Goal: Find contact information: Find contact information

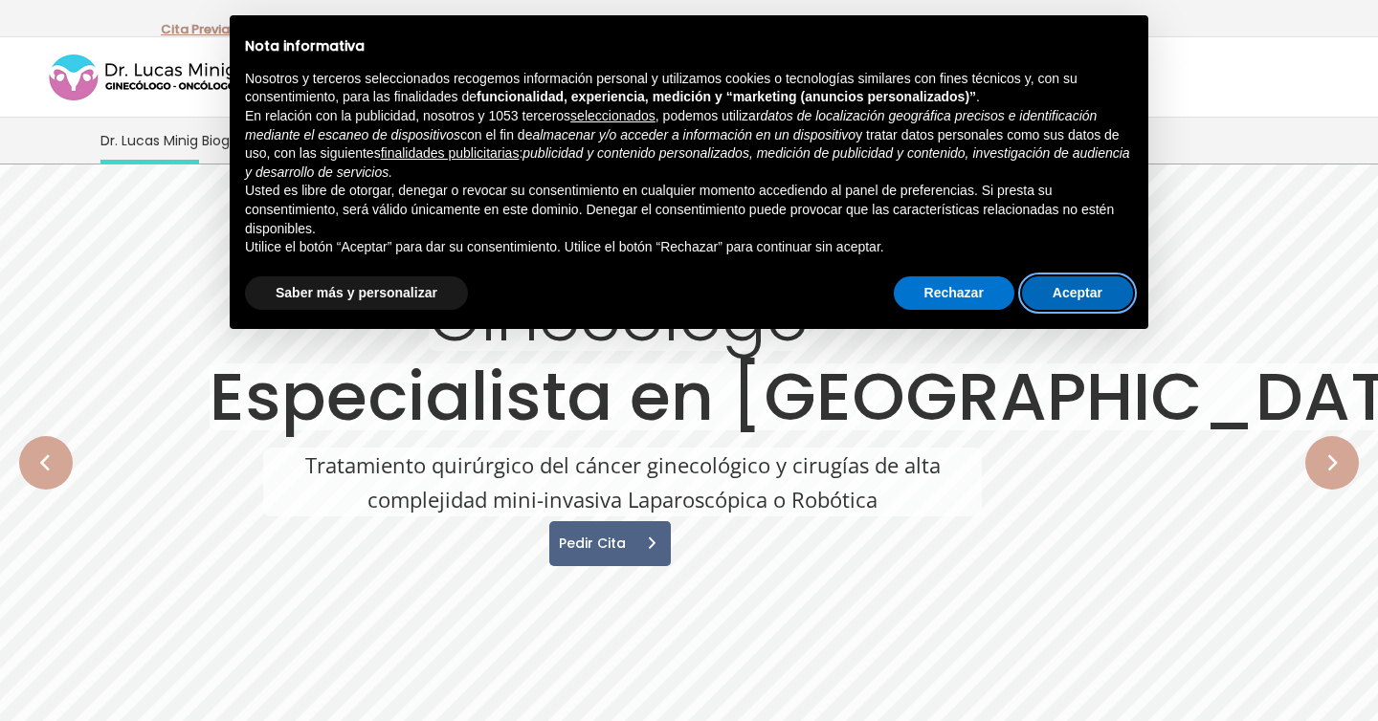
click at [1097, 286] on button "Aceptar" at bounding box center [1077, 293] width 111 height 34
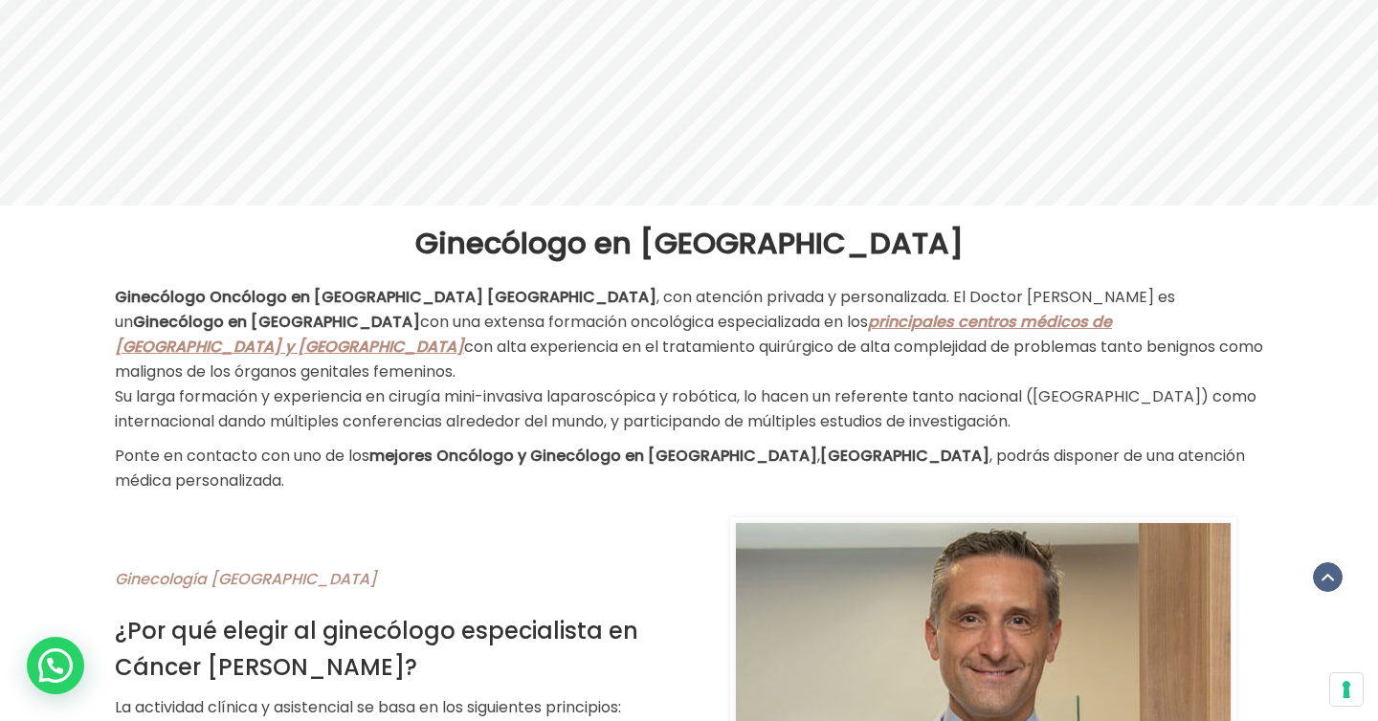
scroll to position [798, 0]
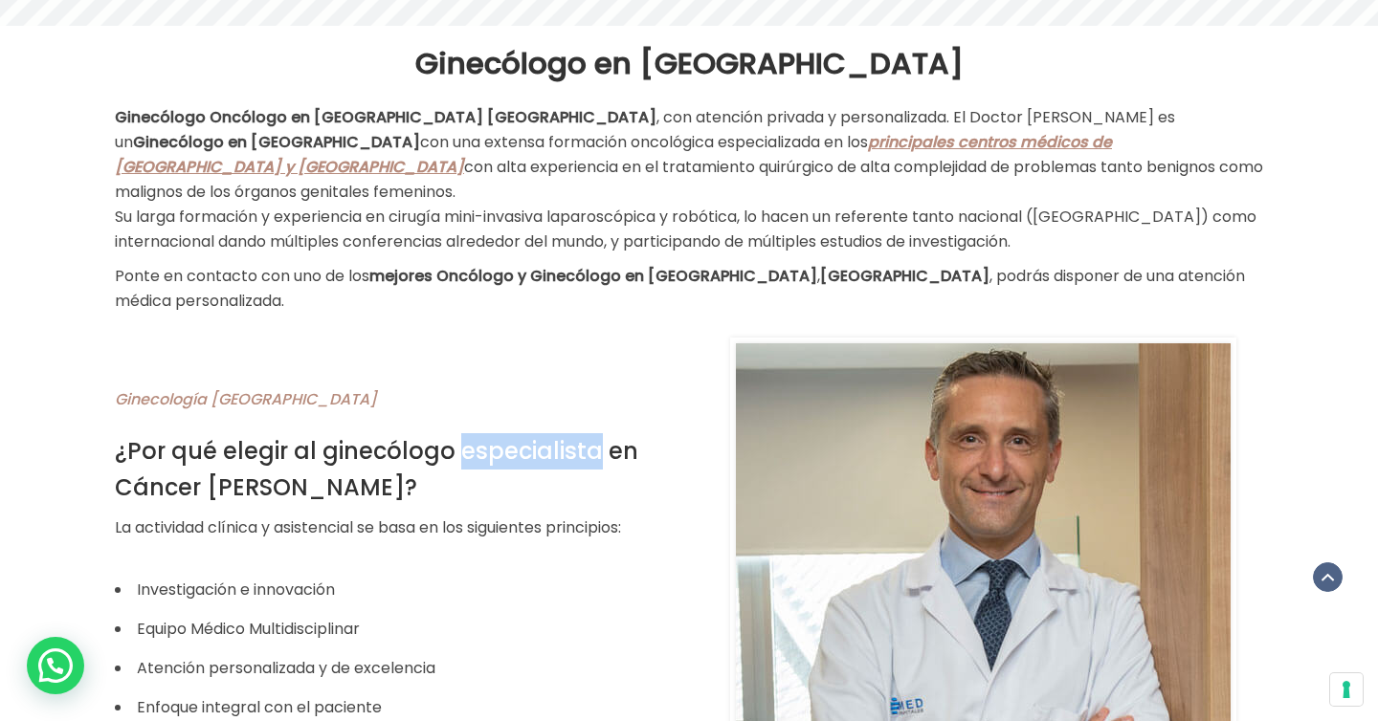
click at [517, 383] on h2 "Ginecología [GEOGRAPHIC_DATA]" at bounding box center [395, 399] width 560 height 32
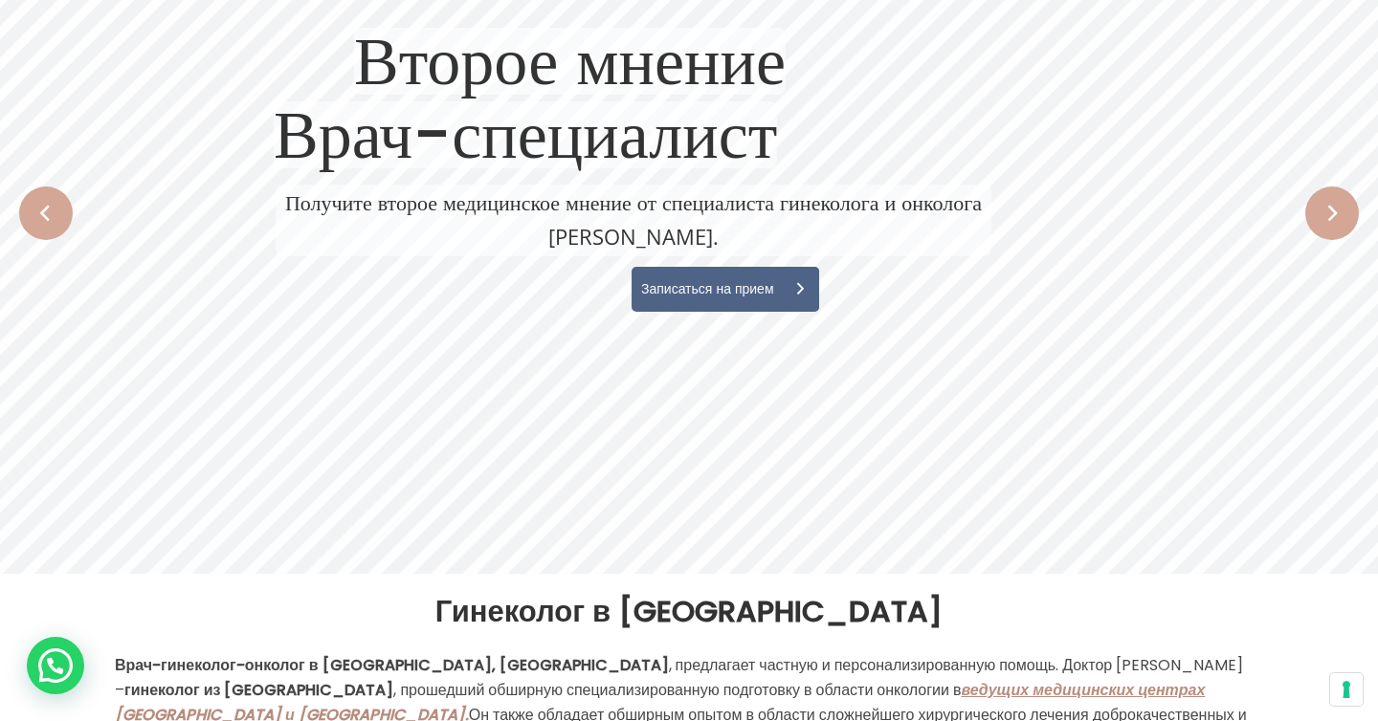
scroll to position [0, 0]
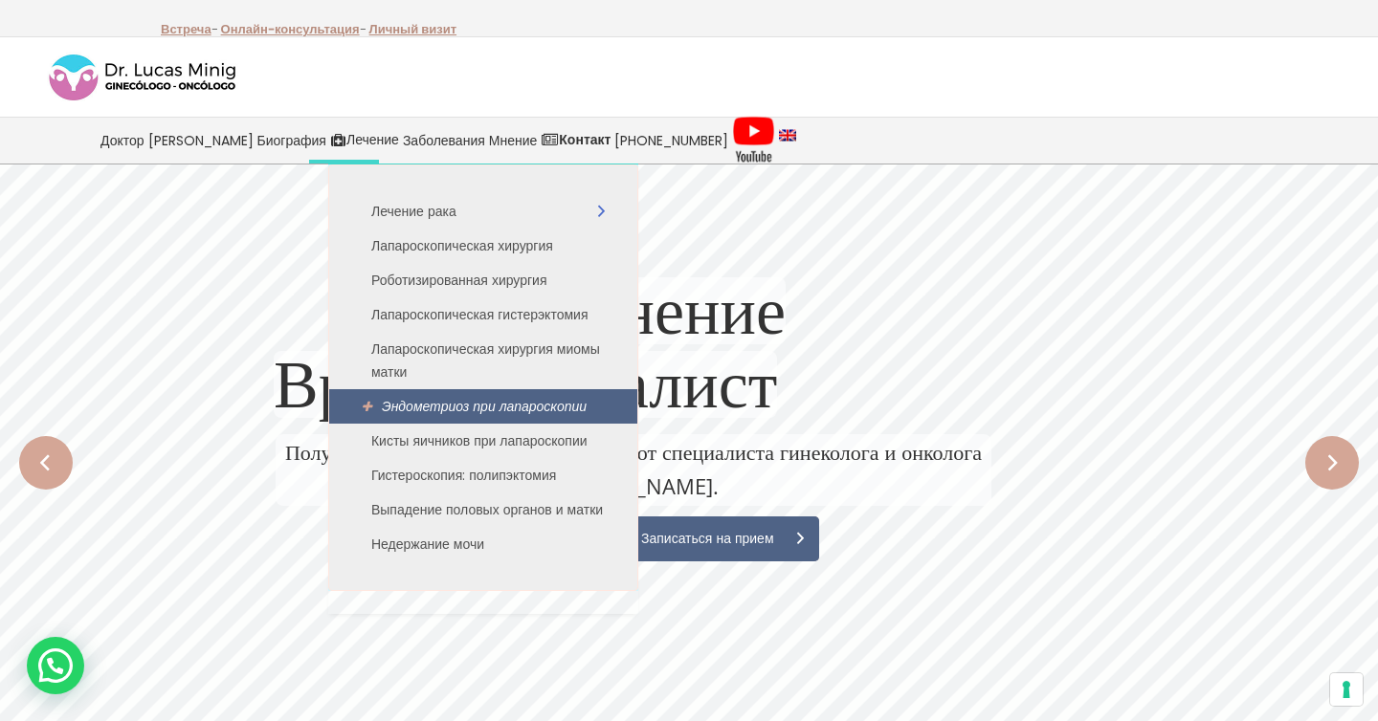
click at [395, 403] on font "Эндометриоз при лапароскопии" at bounding box center [484, 406] width 205 height 19
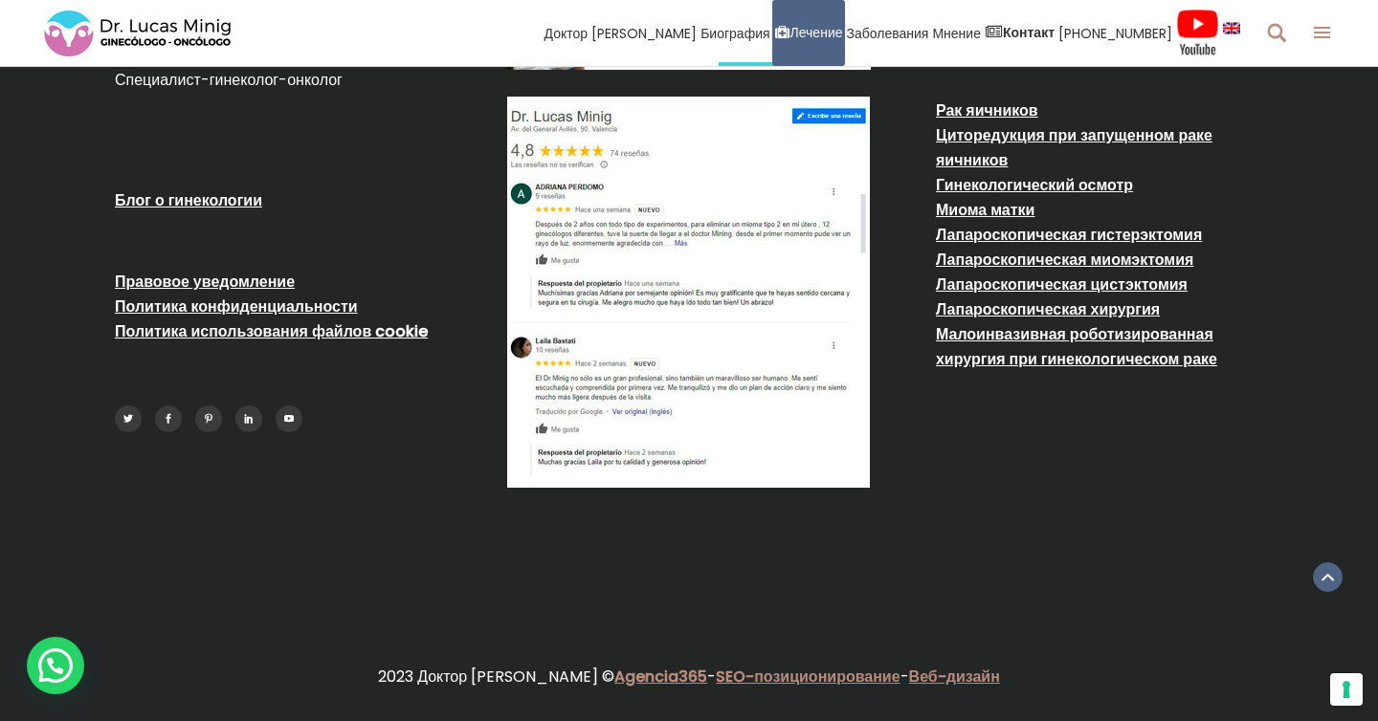
scroll to position [5641, 0]
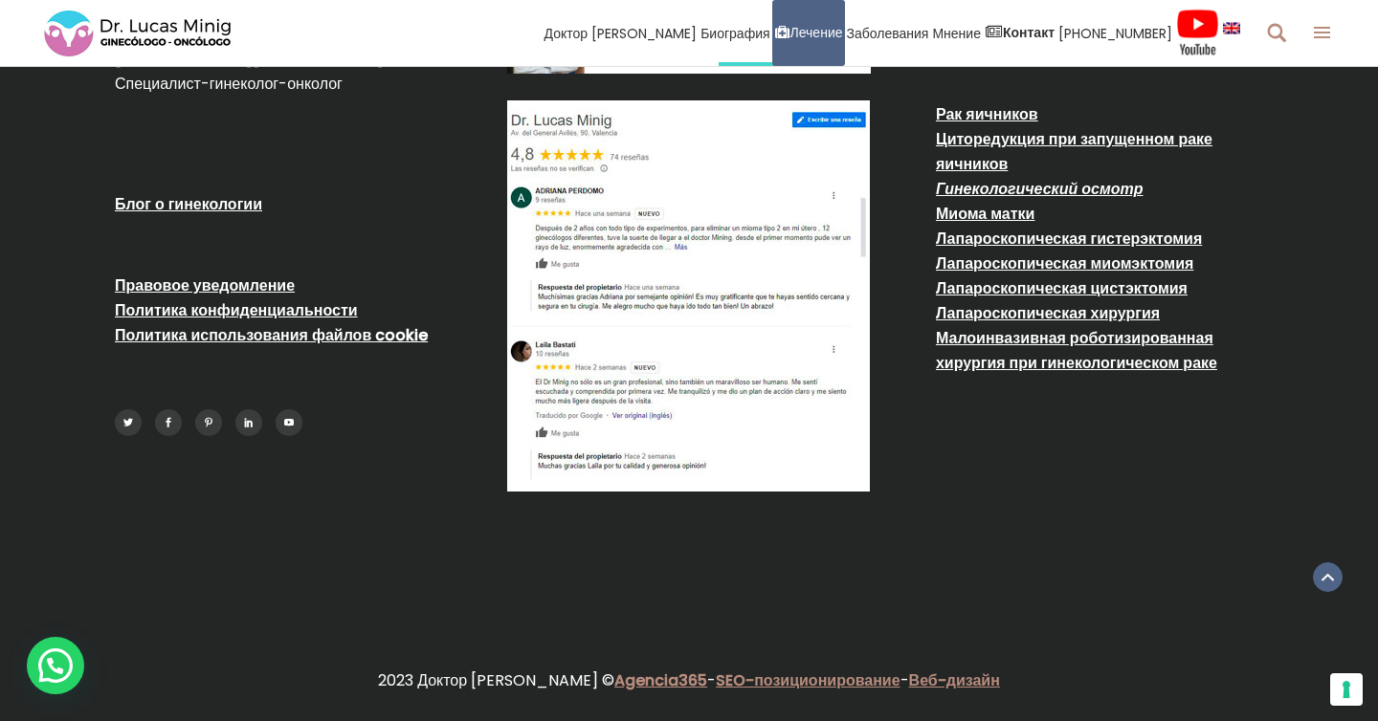
click at [1082, 200] on font "Гинекологический осмотр" at bounding box center [1040, 189] width 208 height 22
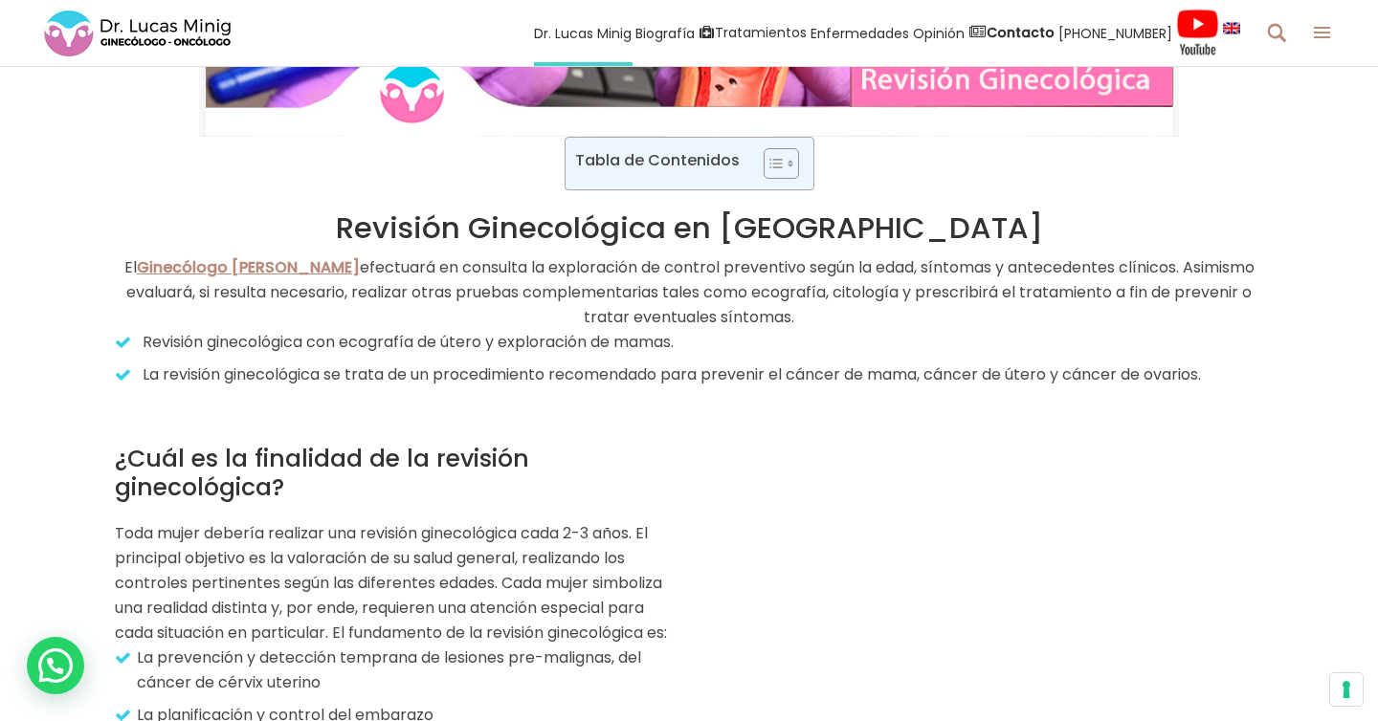
scroll to position [406, 0]
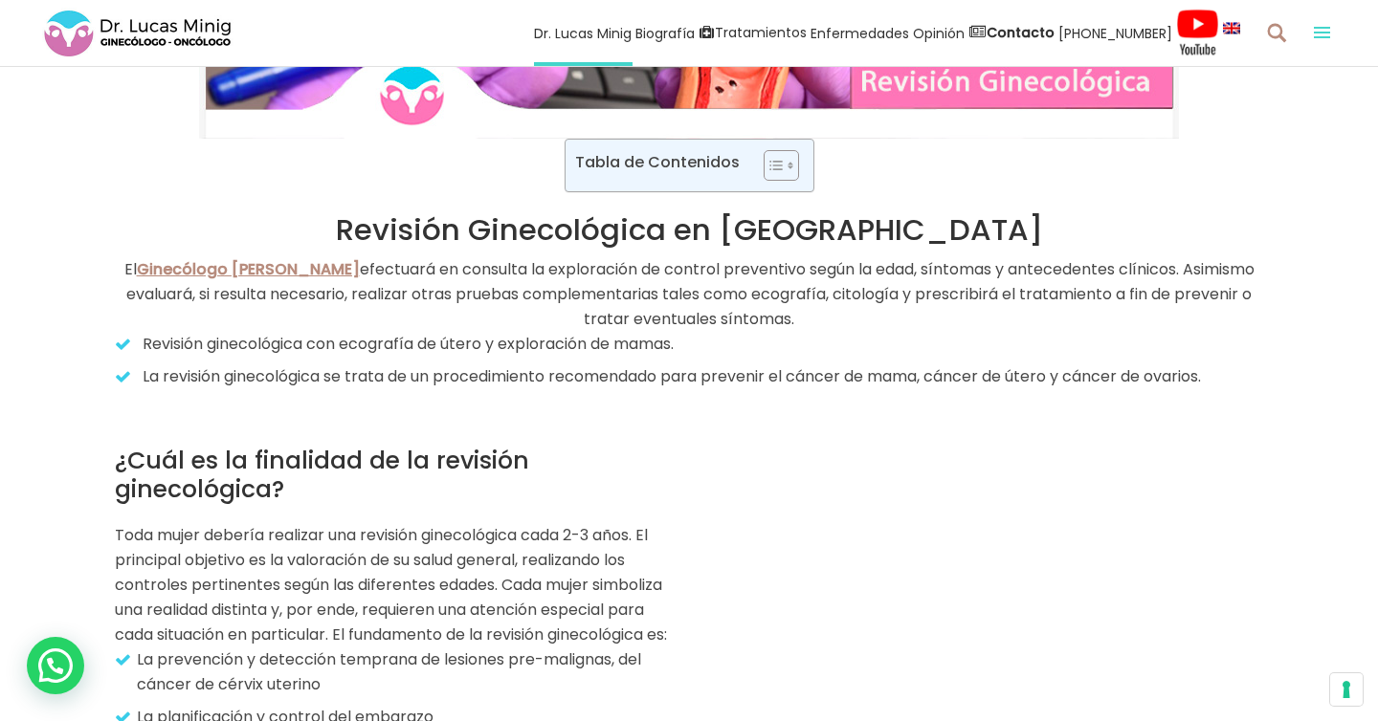
click at [1317, 29] on span at bounding box center [1321, 32] width 16 height 11
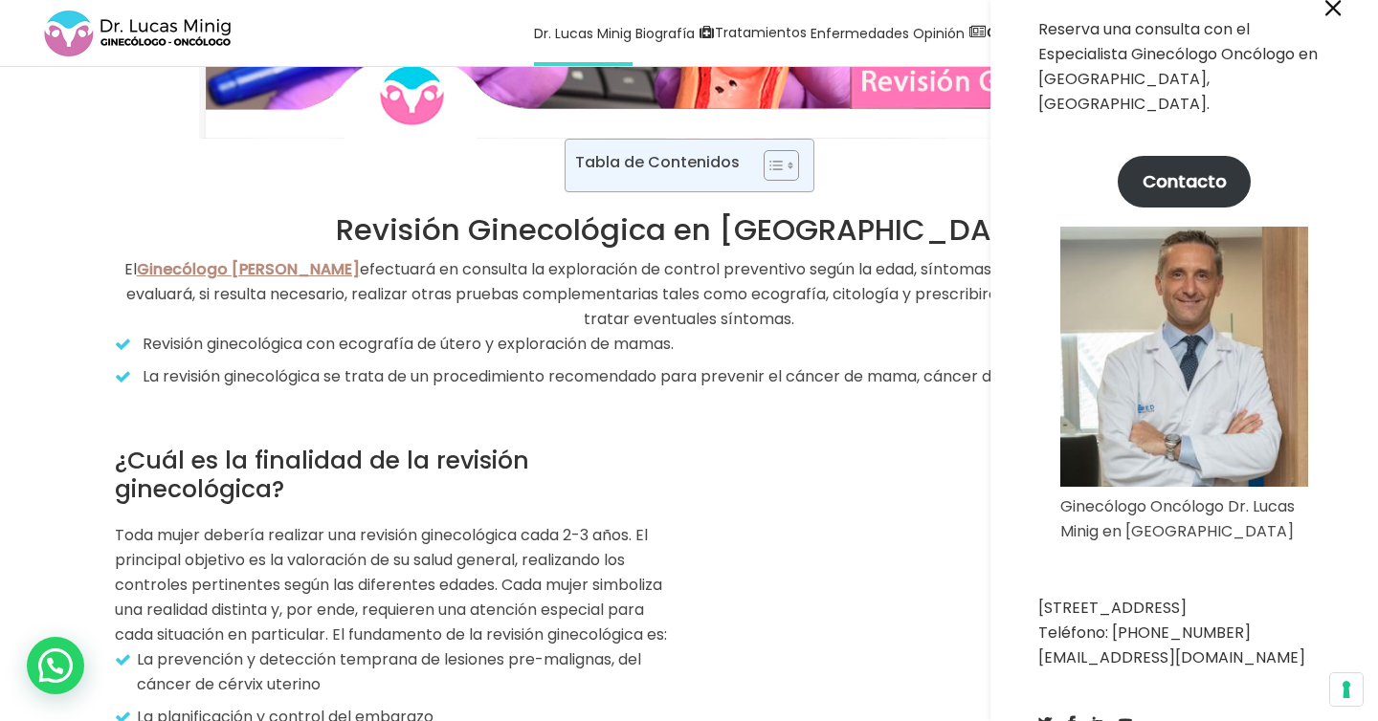
scroll to position [91, 0]
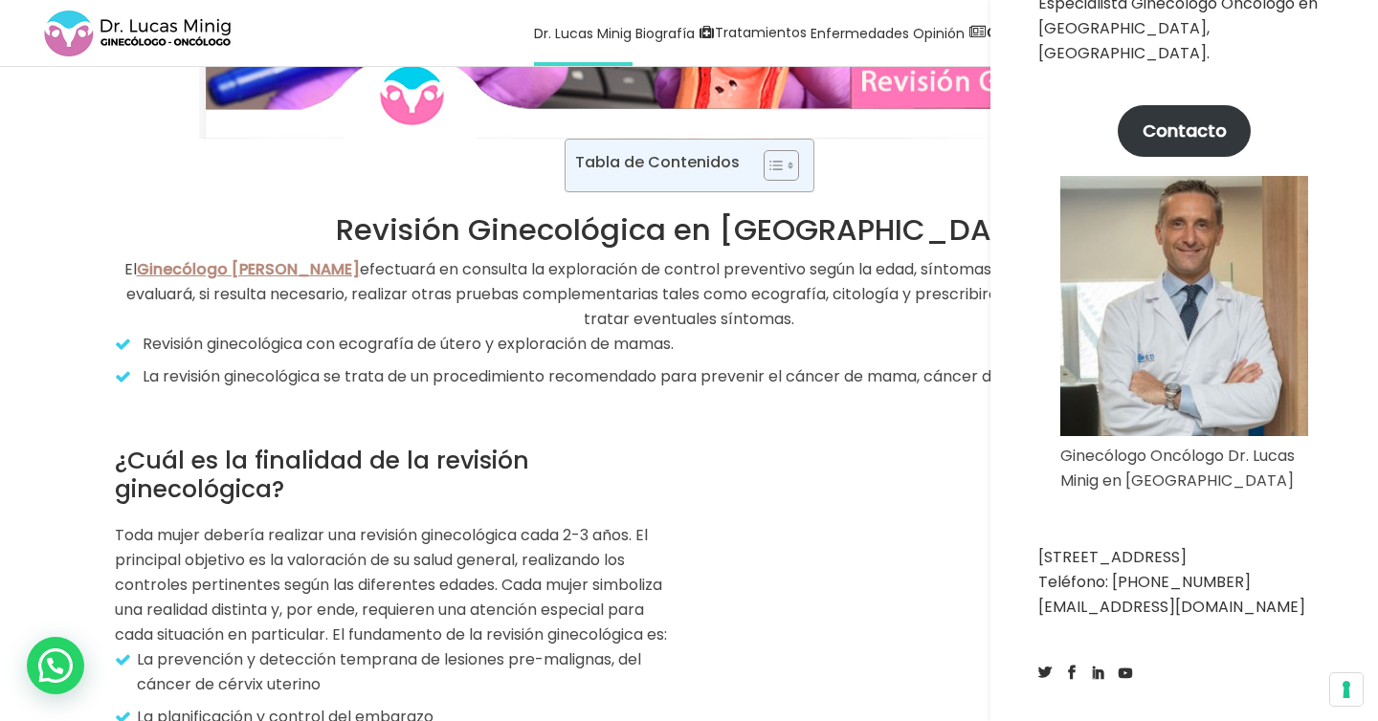
click at [1190, 607] on p "Avenida del General Avilés, 90 46015 Valencia, España Teléfono: +34 679 112 179…" at bounding box center [1184, 582] width 292 height 75
copy section "[EMAIL_ADDRESS][DOMAIN_NAME]"
click at [1092, 613] on p "Avenida del General Avilés, 90 46015 Valencia, España Teléfono: +34 679 112 179…" at bounding box center [1184, 582] width 292 height 75
